Goal: Task Accomplishment & Management: Use online tool/utility

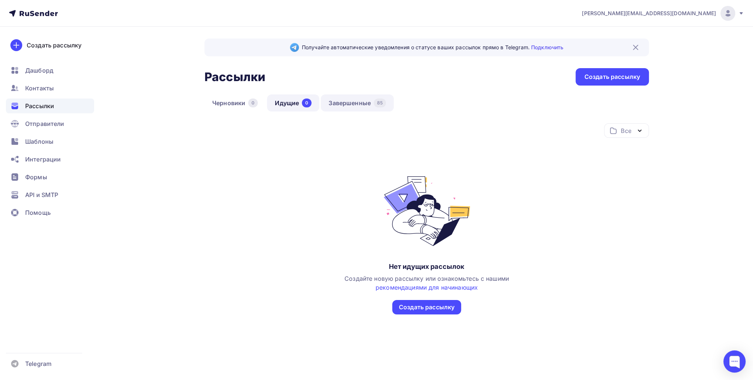
click at [347, 102] on link "Завершенные 85" at bounding box center [357, 102] width 73 height 17
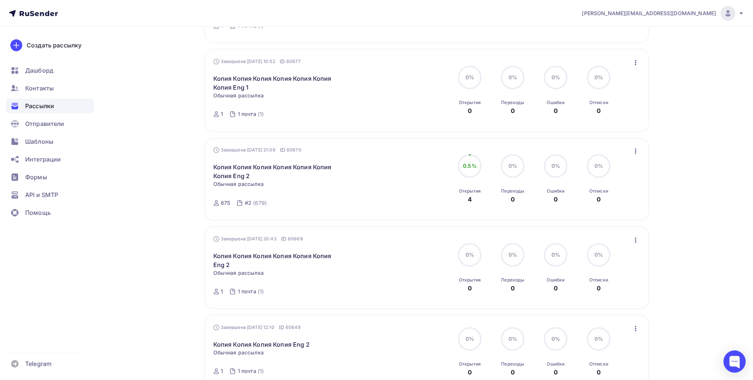
scroll to position [519, 0]
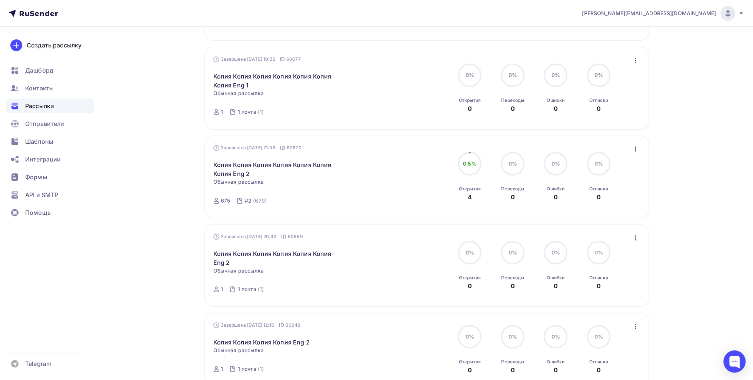
click at [379, 150] on icon "button" at bounding box center [635, 149] width 9 height 9
click at [379, 200] on div "Копировать в новую" at bounding box center [602, 197] width 76 height 9
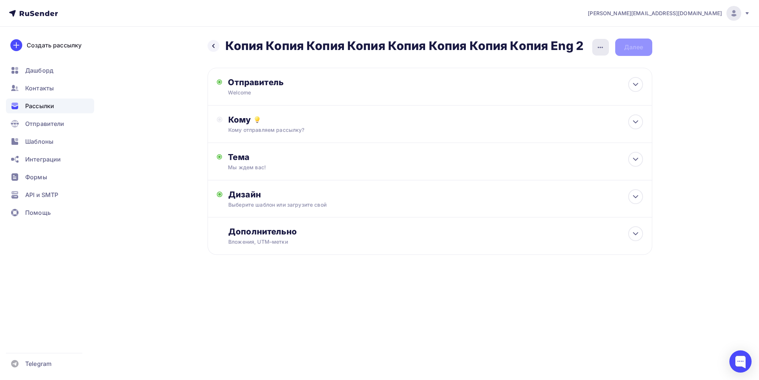
click at [379, 52] on div "button" at bounding box center [600, 47] width 17 height 17
click at [379, 83] on div "Переименовать рассылку" at bounding box center [561, 84] width 92 height 9
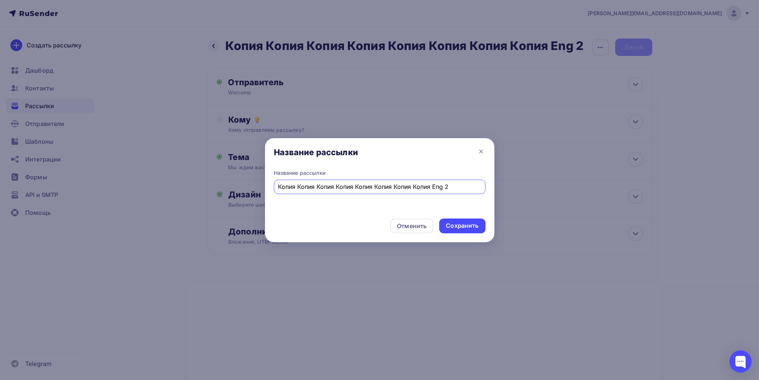
drag, startPoint x: 432, startPoint y: 187, endPoint x: 228, endPoint y: 191, distance: 203.8
click at [220, 191] on div "Название рассылки Название рассылки Копия Копия Копия Копия Копия Копия Копия К…" at bounding box center [379, 190] width 759 height 380
type input "Eng 2"
click at [379, 225] on div "Сохранить" at bounding box center [462, 226] width 33 height 9
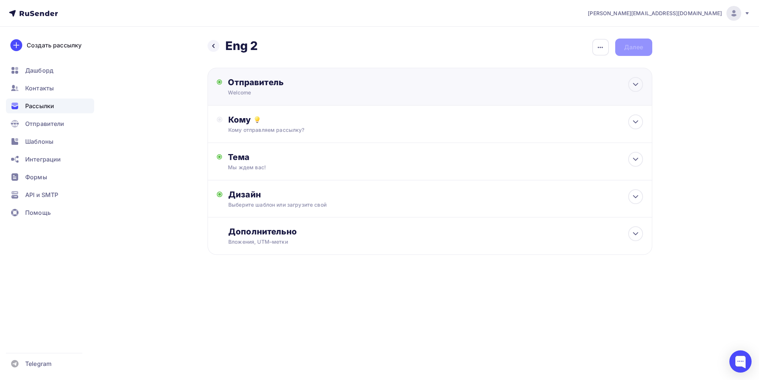
click at [289, 83] on div "Отправитель" at bounding box center [308, 82] width 160 height 10
type input "Welcome"
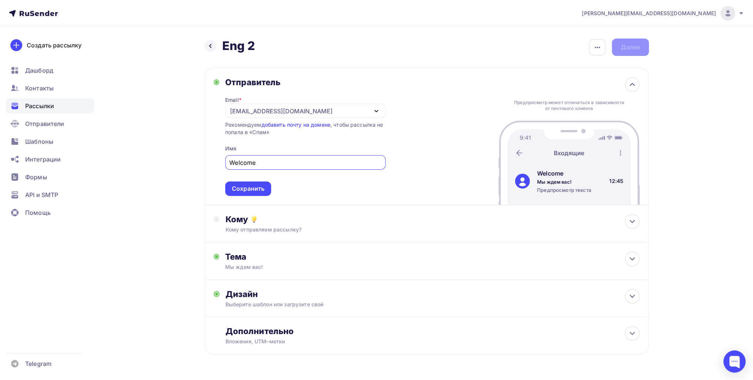
click at [271, 107] on div "[EMAIL_ADDRESS][DOMAIN_NAME]" at bounding box center [281, 111] width 103 height 9
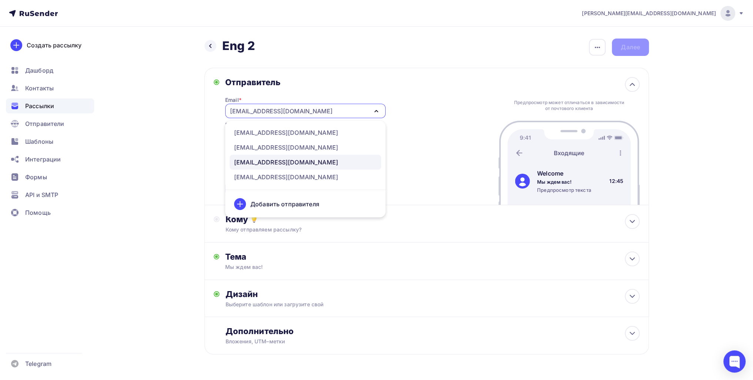
click at [271, 107] on div "[EMAIL_ADDRESS][DOMAIN_NAME]" at bounding box center [281, 111] width 103 height 9
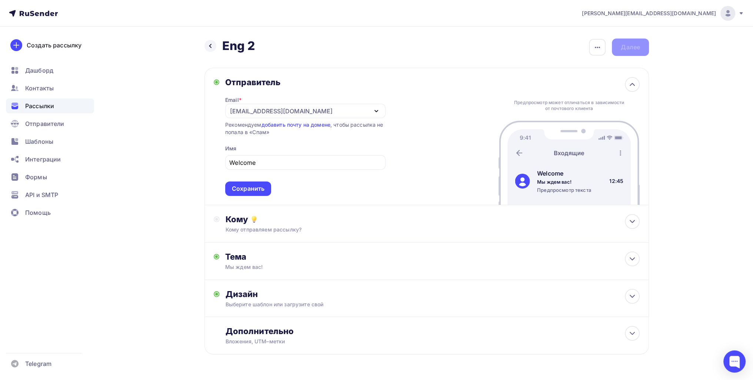
click at [280, 107] on div "[EMAIL_ADDRESS][DOMAIN_NAME]" at bounding box center [281, 111] width 103 height 9
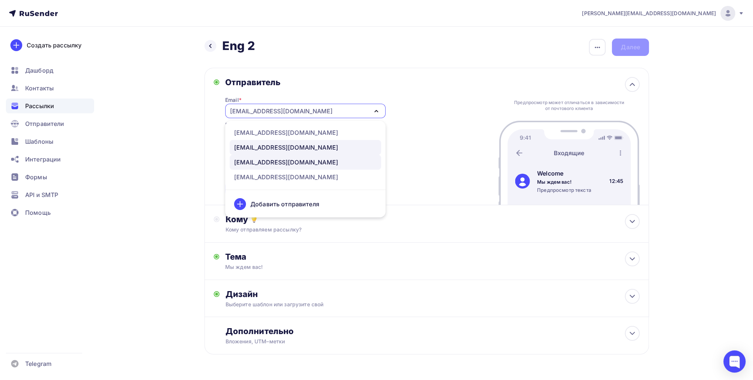
click at [273, 145] on div "[EMAIL_ADDRESS][DOMAIN_NAME]" at bounding box center [286, 147] width 104 height 9
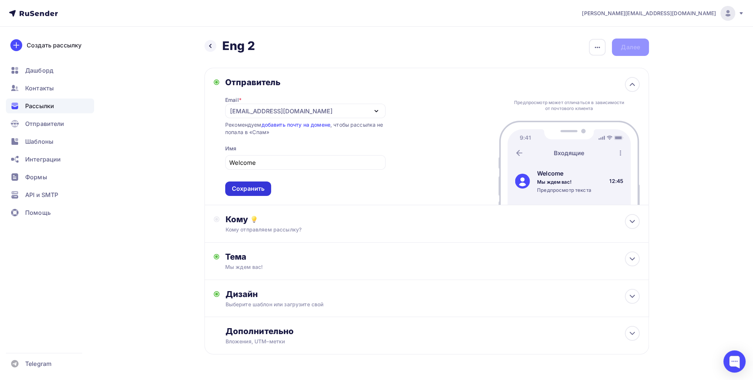
click at [248, 189] on div "Сохранить" at bounding box center [248, 189] width 33 height 9
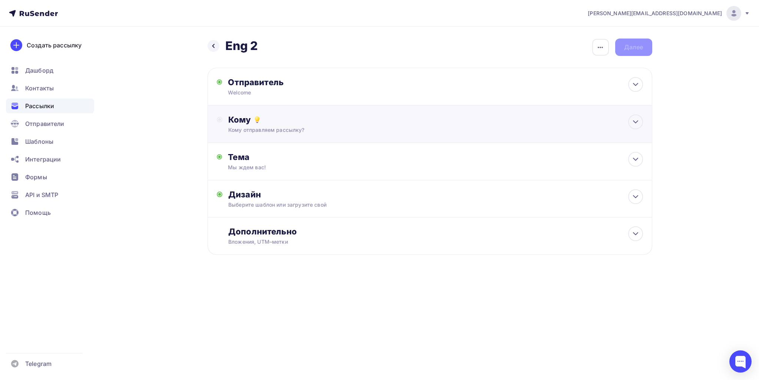
click at [271, 131] on div "Кому отправляем рассылку?" at bounding box center [414, 129] width 373 height 7
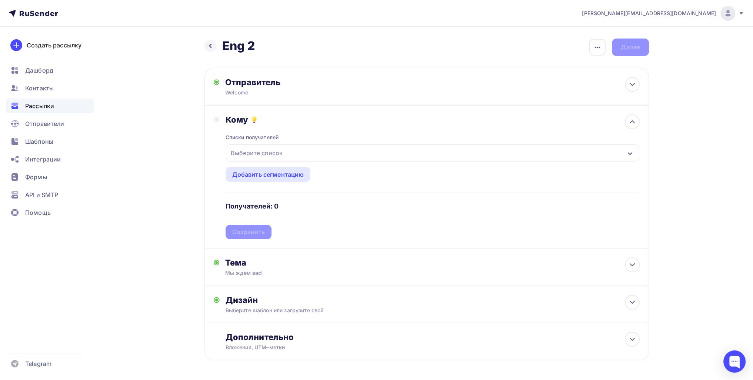
click at [259, 148] on div "Выберите список" at bounding box center [257, 152] width 58 height 13
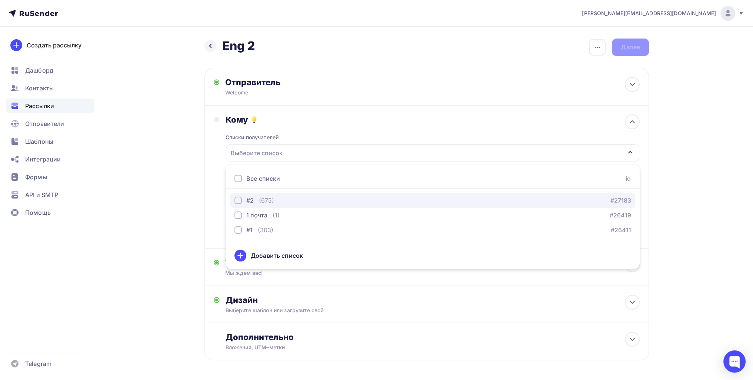
click at [262, 201] on div "(675)" at bounding box center [266, 200] width 15 height 9
click at [131, 178] on div "Назад Eng 2 Eng 2 Закончить позже Переименовать рассылку Удалить Далее Отправит…" at bounding box center [376, 218] width 607 height 382
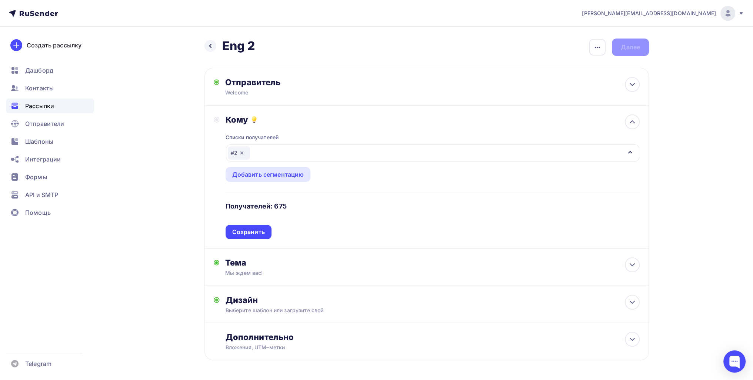
click at [239, 153] on icon "button" at bounding box center [242, 153] width 6 height 6
click at [246, 154] on div "Выберите список" at bounding box center [257, 152] width 58 height 13
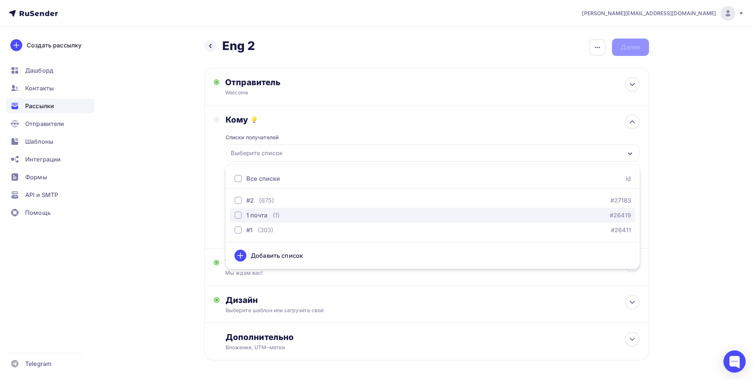
click at [252, 213] on div "1 почта" at bounding box center [256, 215] width 21 height 9
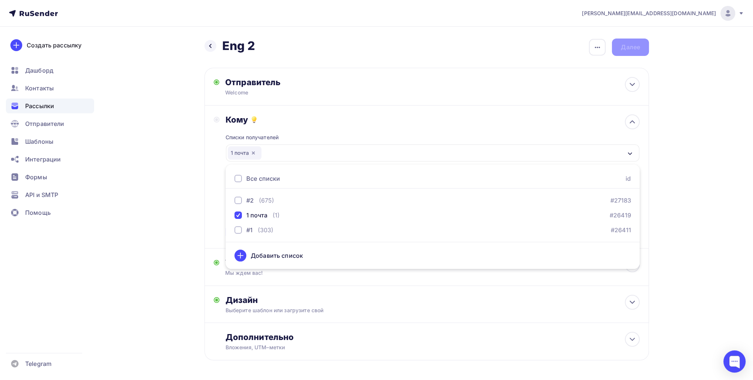
click at [146, 227] on div "Назад Eng 2 Eng 2 Закончить позже Переименовать рассылку Удалить Далее Отправит…" at bounding box center [376, 218] width 607 height 382
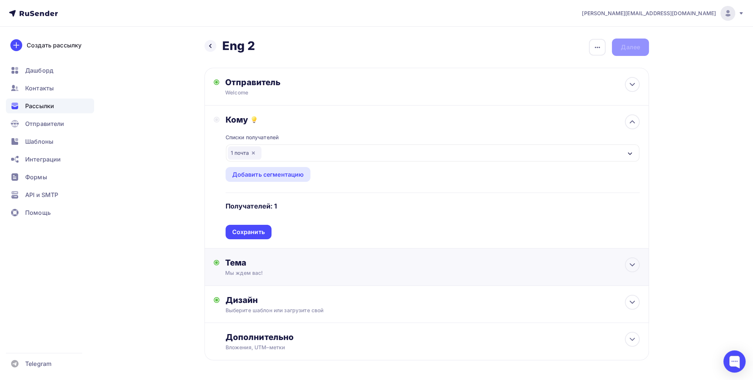
click at [259, 234] on div "Сохранить" at bounding box center [248, 232] width 33 height 9
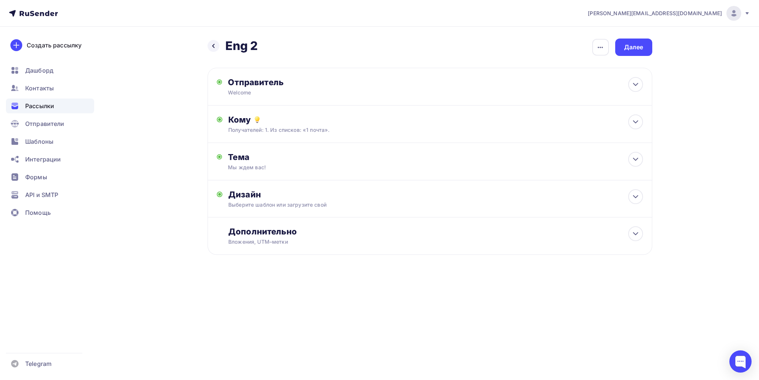
click at [379, 206] on div "[EMAIL_ADDRESS][DOMAIN_NAME] Аккаунт Тарифы Выйти Создать рассылку [GEOGRAPHIC_…" at bounding box center [379, 151] width 759 height 303
click at [379, 54] on div "Далее" at bounding box center [633, 47] width 37 height 17
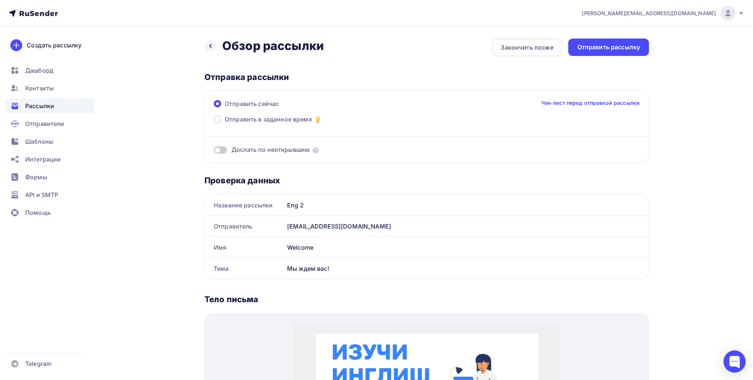
click at [379, 48] on div "Отправить рассылку" at bounding box center [608, 47] width 63 height 9
